Goal: Task Accomplishment & Management: Use online tool/utility

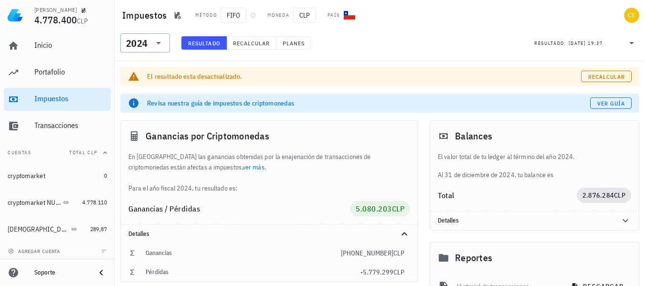
click at [157, 49] on div "2024" at bounding box center [145, 42] width 38 height 19
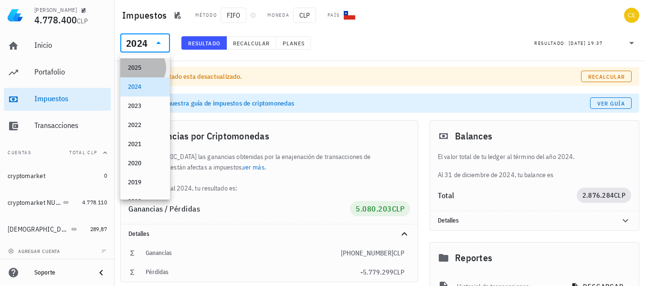
click at [149, 64] on div "2025" at bounding box center [145, 68] width 34 height 8
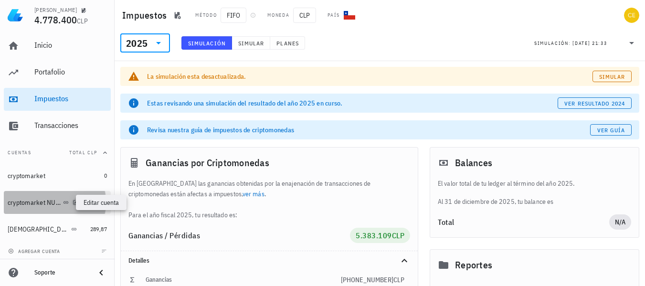
click at [73, 201] on icon "button" at bounding box center [76, 202] width 6 height 6
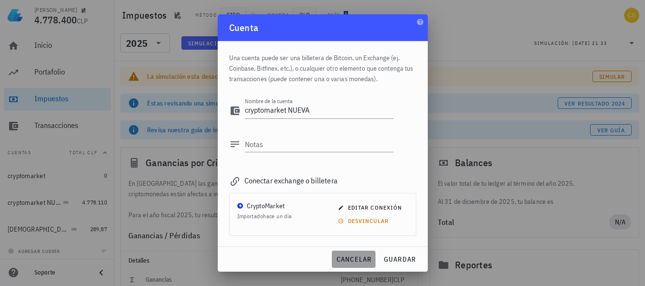
click at [365, 264] on button "cancelar" at bounding box center [353, 259] width 43 height 17
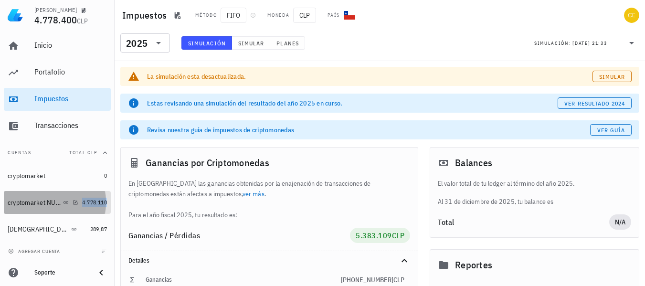
click at [82, 199] on span "4.778.110" at bounding box center [94, 202] width 25 height 7
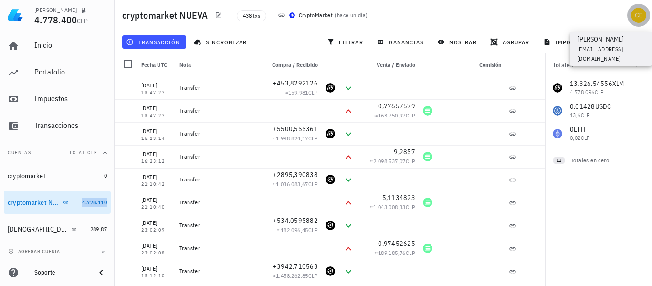
click at [642, 19] on div "avatar" at bounding box center [638, 15] width 15 height 15
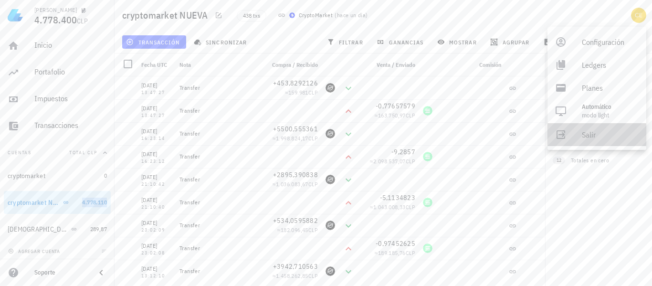
click at [589, 132] on div "Salir" at bounding box center [610, 134] width 57 height 19
